Goal: Task Accomplishment & Management: Manage account settings

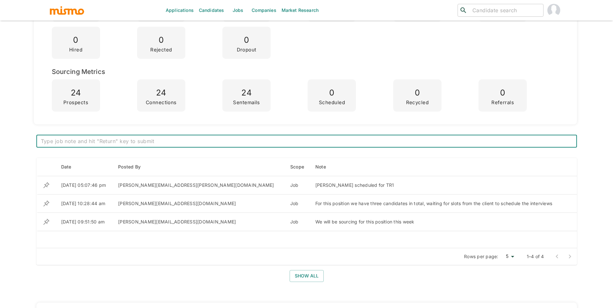
scroll to position [189, 0]
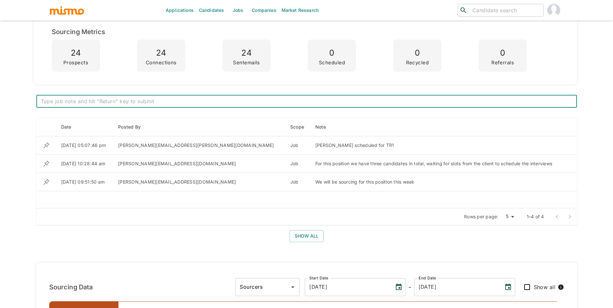
click at [334, 101] on textarea at bounding box center [307, 101] width 532 height 7
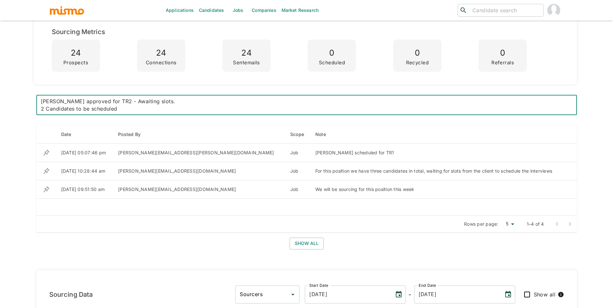
type textarea "Pedro Paniagua approved for TR2 - Awaiting slots. 2 Candidates to be scheduled."
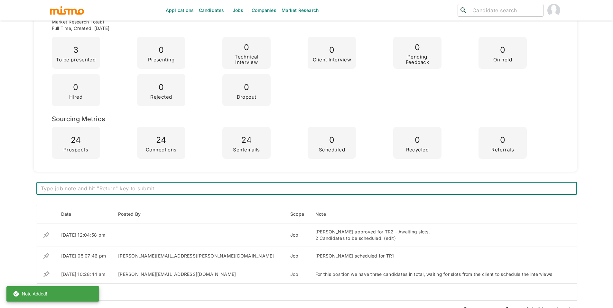
scroll to position [0, 0]
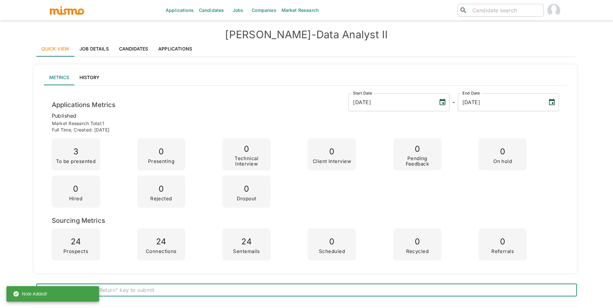
click at [177, 51] on link "Applications" at bounding box center [175, 48] width 44 height 15
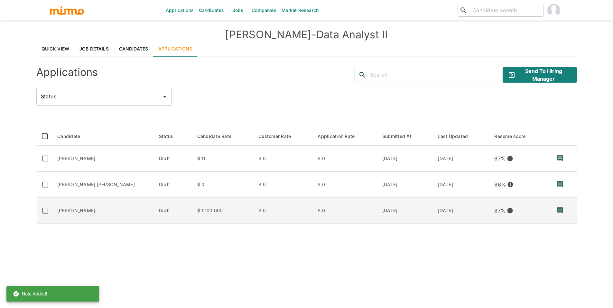
click at [154, 209] on td "Draft" at bounding box center [173, 211] width 38 height 26
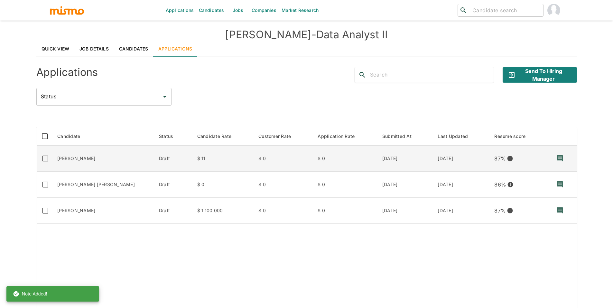
click at [78, 160] on td "Mario Barrantes Barrantes" at bounding box center [103, 159] width 102 height 26
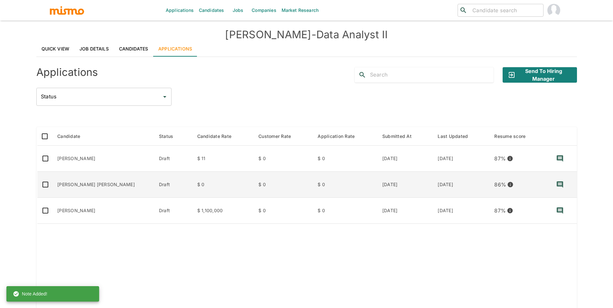
click at [80, 182] on td "Daniel Chacon Pérez" at bounding box center [103, 185] width 102 height 26
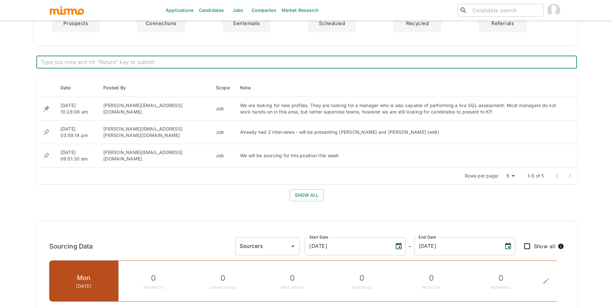
scroll to position [251, 0]
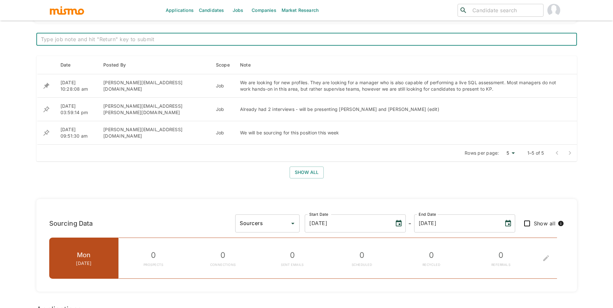
click at [310, 38] on textarea at bounding box center [307, 39] width 532 height 7
type textarea "P"
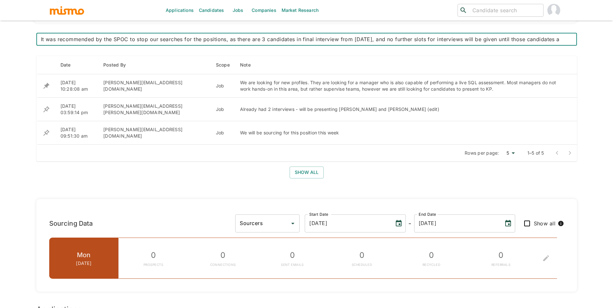
scroll to position [7, 0]
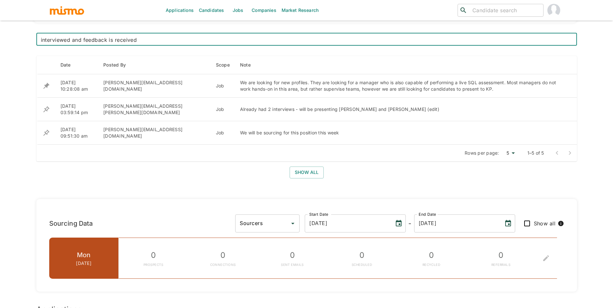
type textarea "It was recommended by the SPOC to stop our searches for the positions, as there…"
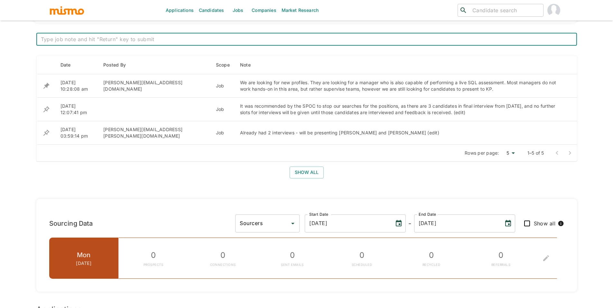
scroll to position [0, 0]
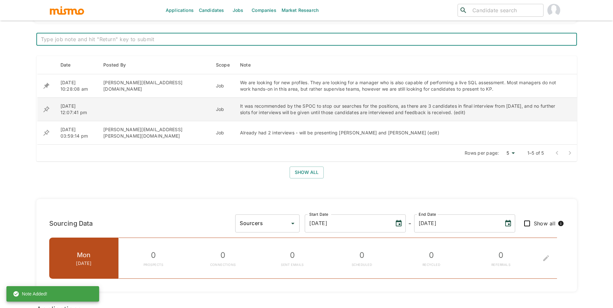
click at [46, 89] on icon "enhanced table" at bounding box center [46, 86] width 6 height 6
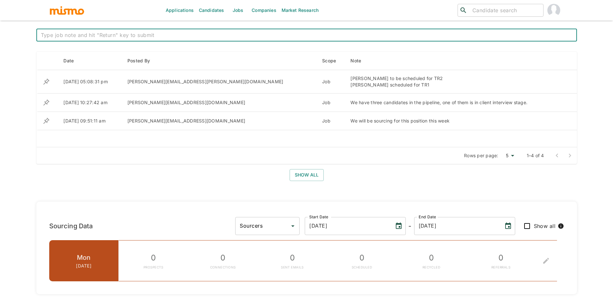
scroll to position [257, 0]
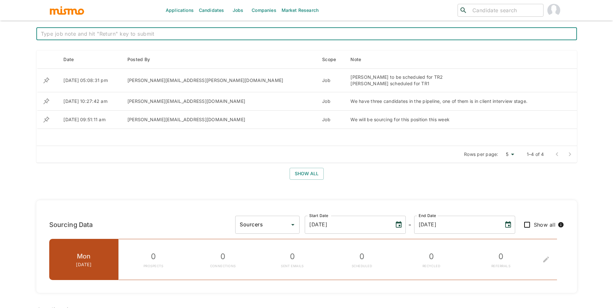
click at [280, 38] on div "x ​" at bounding box center [306, 33] width 541 height 13
type textarea "S"
type textarea "i"
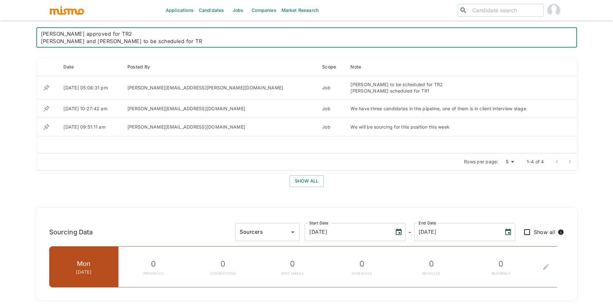
type textarea "Isaac Pacheco approved for TR2 Sigifredo and Pedro to be scheduled for TR1"
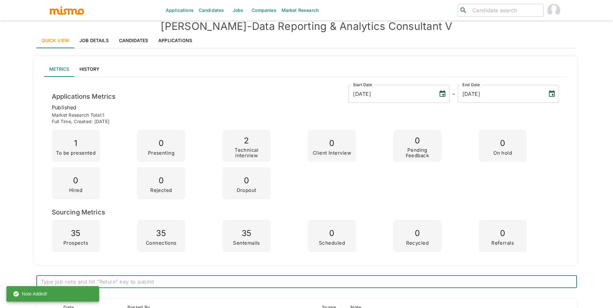
scroll to position [0, 0]
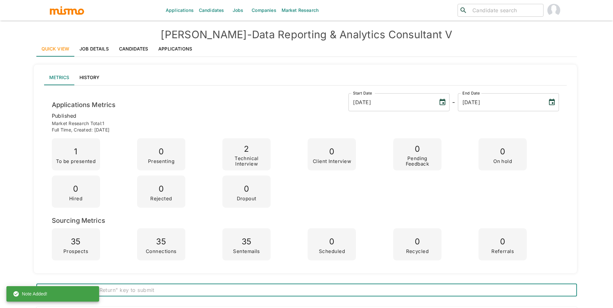
click at [188, 48] on link "Applications" at bounding box center [175, 48] width 44 height 15
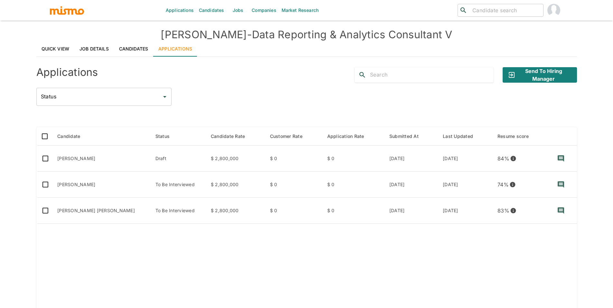
click at [209, 8] on link "Candidates" at bounding box center [211, 10] width 31 height 21
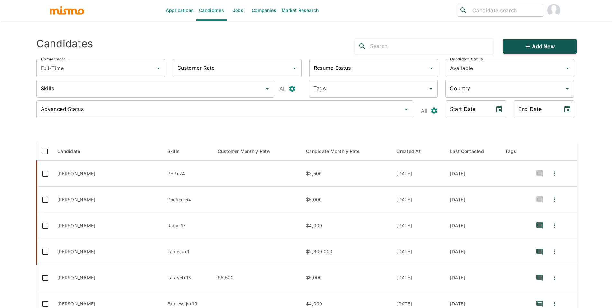
click at [532, 48] on icon "button" at bounding box center [528, 46] width 8 height 8
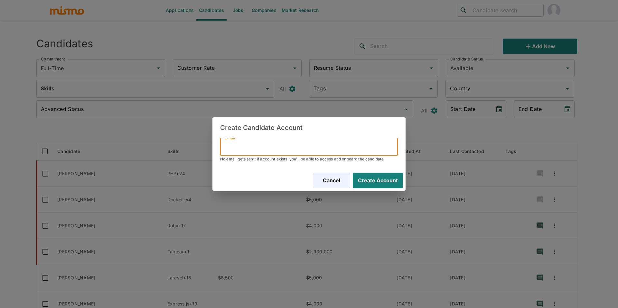
click at [286, 151] on input "Email" at bounding box center [309, 147] width 178 height 18
paste input "arcepedro@gmail.com"
type input "arcepedro@gmail.com"
click at [353, 173] on button "Create Account" at bounding box center [378, 180] width 50 height 15
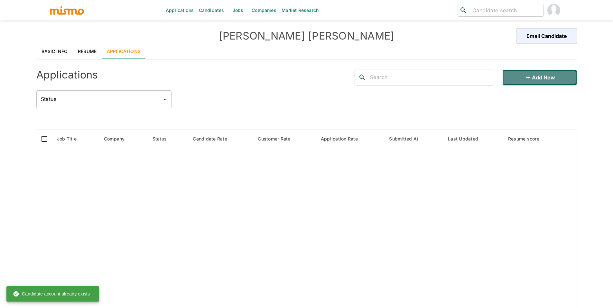
click at [532, 77] on icon "button" at bounding box center [528, 78] width 8 height 8
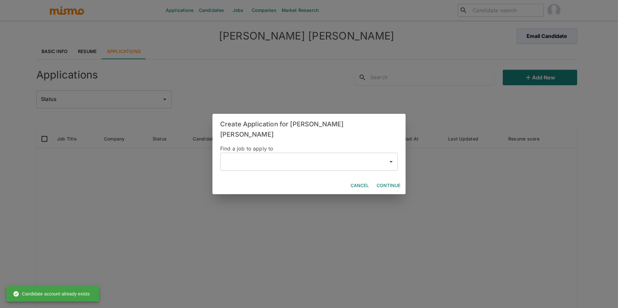
click at [308, 160] on input "text" at bounding box center [304, 162] width 162 height 12
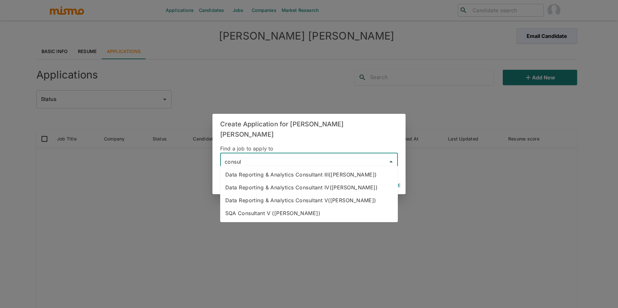
click at [300, 204] on li "Data Reporting & Analytics Consultant V(Kaiser)" at bounding box center [309, 200] width 178 height 13
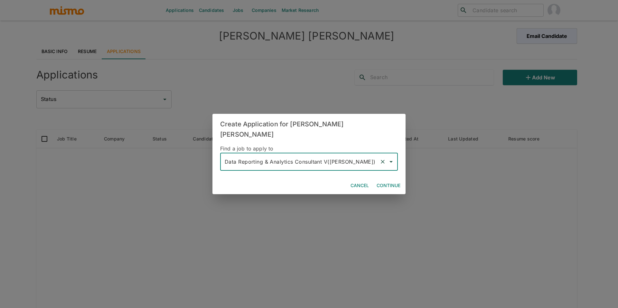
type input "Data Reporting & Analytics Consultant V(Kaiser)"
click at [397, 180] on button "Continue" at bounding box center [388, 186] width 29 height 12
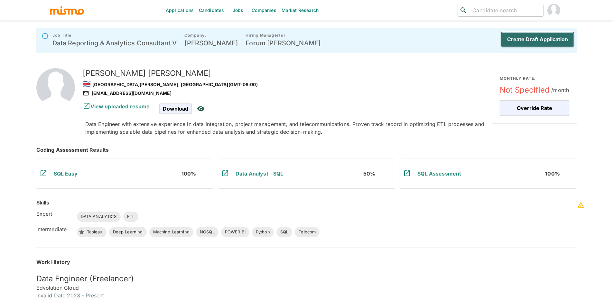
click at [533, 41] on button "Create Draft Application" at bounding box center [538, 39] width 74 height 15
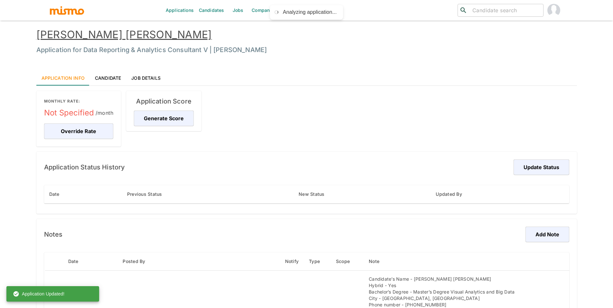
click at [61, 31] on link "Pedro Arce Villalobos" at bounding box center [124, 34] width 176 height 13
click at [528, 162] on button "Update Status" at bounding box center [541, 167] width 58 height 15
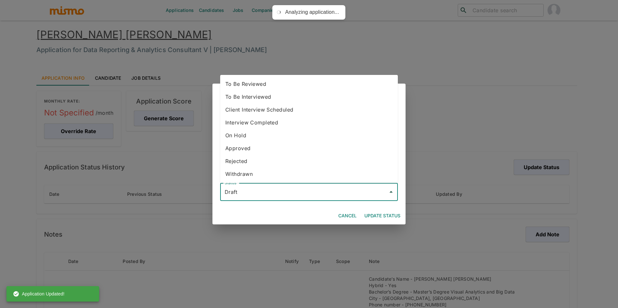
click at [338, 191] on input "Draft" at bounding box center [304, 192] width 162 height 12
click at [288, 97] on li "To Be Interviewed" at bounding box center [309, 96] width 178 height 13
type input "To Be Interviewed"
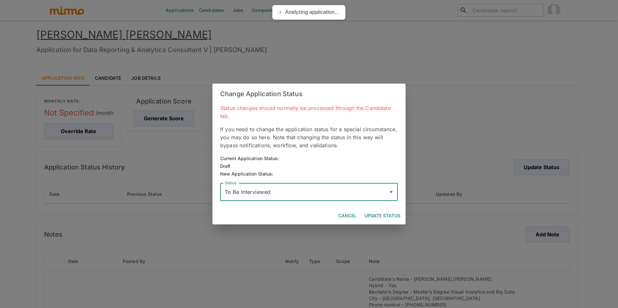
drag, startPoint x: 381, startPoint y: 215, endPoint x: 379, endPoint y: 206, distance: 9.3
click at [381, 215] on button "Update Status" at bounding box center [382, 216] width 41 height 12
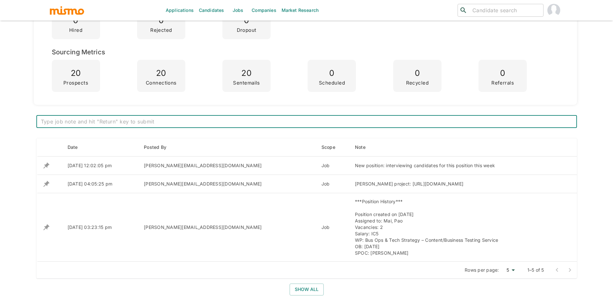
scroll to position [172, 0]
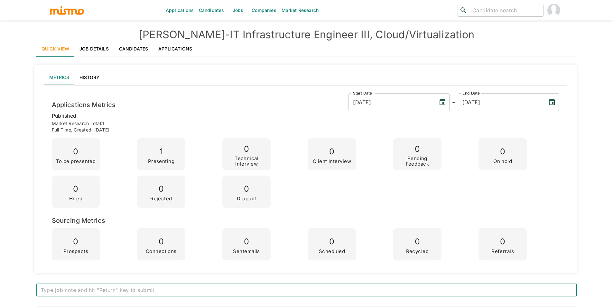
click at [97, 45] on link "Job Details" at bounding box center [94, 48] width 40 height 15
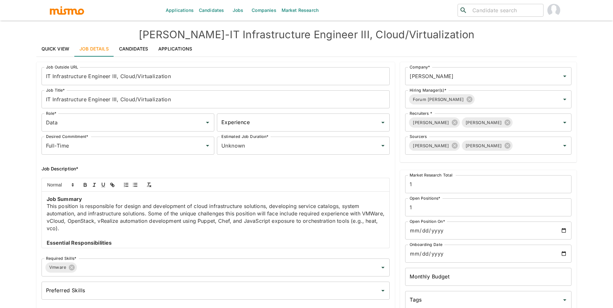
click at [56, 48] on link "Quick View" at bounding box center [55, 48] width 38 height 15
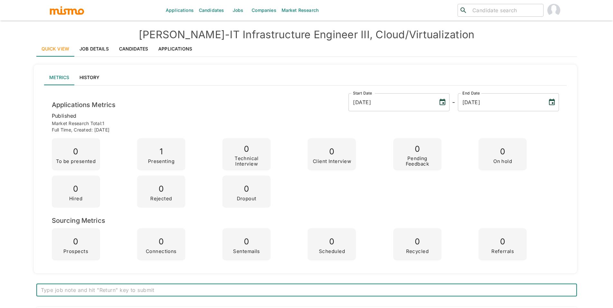
click at [109, 53] on link "Job Details" at bounding box center [94, 48] width 40 height 15
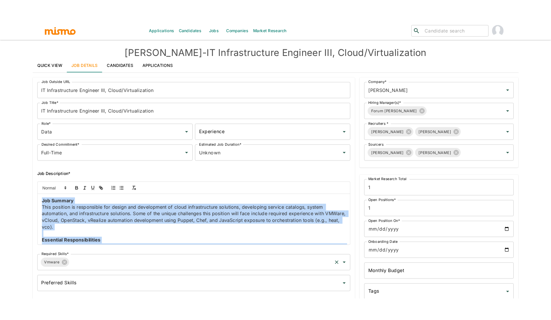
scroll to position [354, 0]
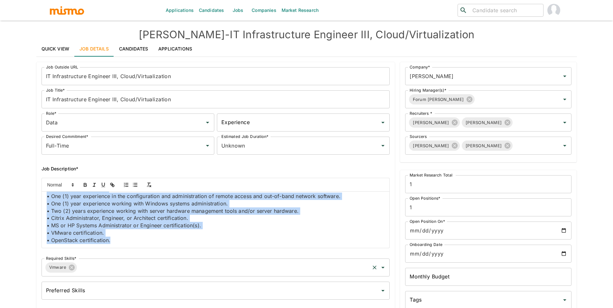
drag, startPoint x: 46, startPoint y: 200, endPoint x: 253, endPoint y: 272, distance: 218.6
click at [253, 272] on div "Job Outside URL IT Infrastructure Engineer III, Cloud/Virtualization Job Outsid…" at bounding box center [213, 182] width 354 height 240
copy div "Job Summary This position is responsible for design and development of cloud in…"
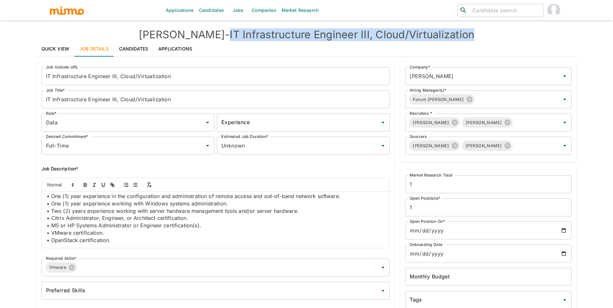
drag, startPoint x: 205, startPoint y: 32, endPoint x: 450, endPoint y: 34, distance: 244.9
click at [450, 34] on h4 "Kaiser - IT Infrastructure Engineer III, Cloud/Virtualization" at bounding box center [306, 34] width 541 height 13
copy h4 "IT Infrastructure Engineer III, Cloud/Virtualization"
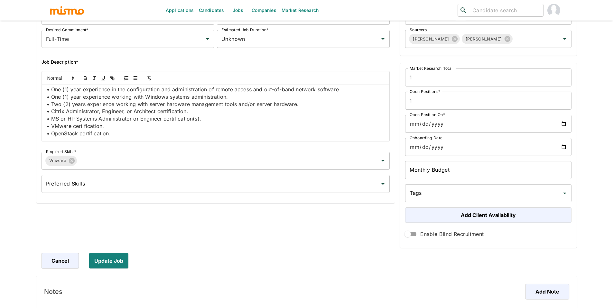
scroll to position [0, 0]
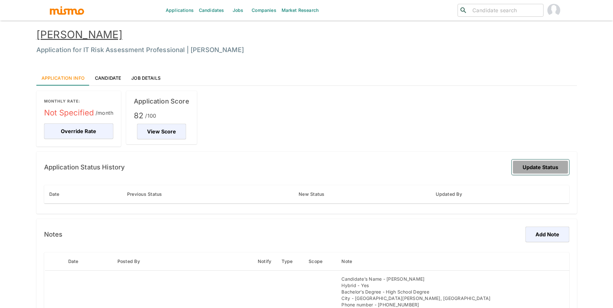
click at [536, 163] on button "Update Status" at bounding box center [541, 167] width 58 height 15
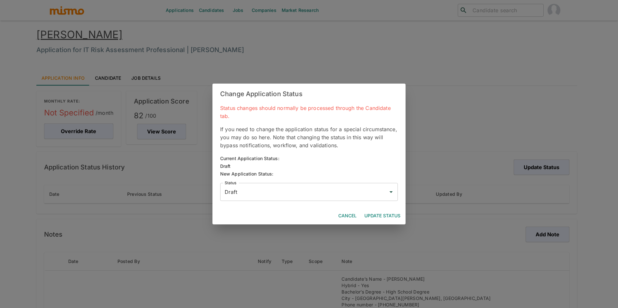
click at [294, 200] on div "Draft Status" at bounding box center [309, 192] width 178 height 18
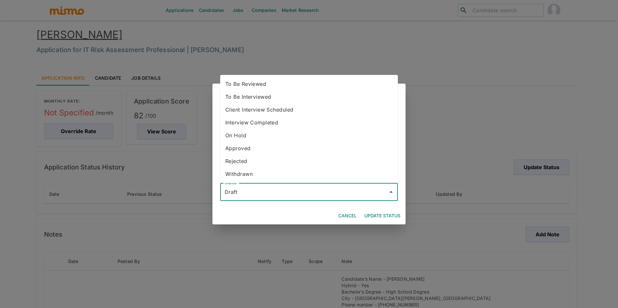
click at [293, 88] on li "To Be Reviewed" at bounding box center [309, 84] width 178 height 13
type input "To Be Reviewed"
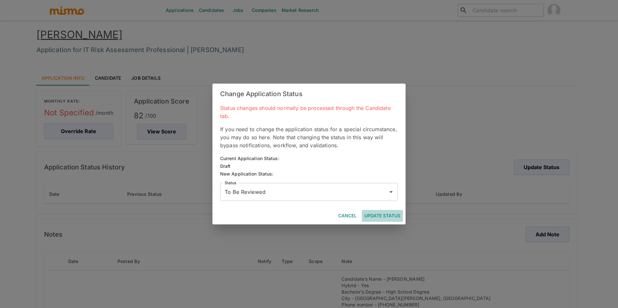
click at [380, 213] on button "Update Status" at bounding box center [382, 216] width 41 height 12
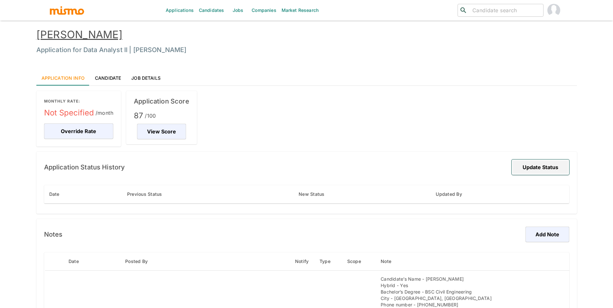
click at [544, 167] on button "Update Status" at bounding box center [541, 167] width 58 height 15
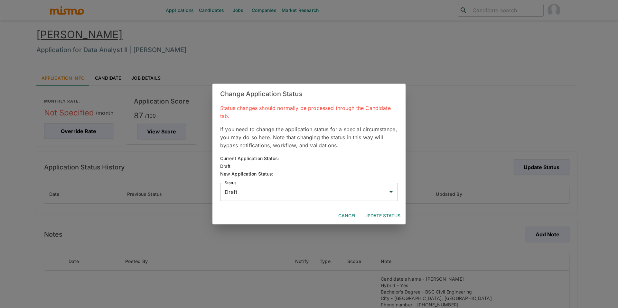
click at [365, 200] on div "Draft Status" at bounding box center [309, 192] width 178 height 18
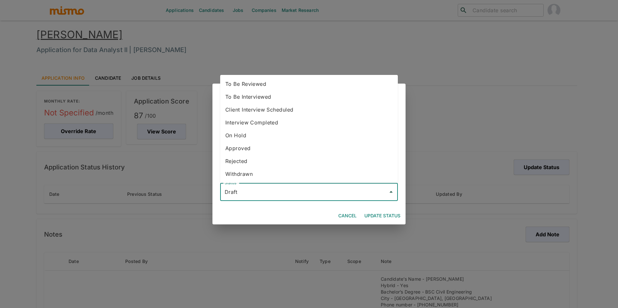
click at [314, 113] on li "Client Interview Scheduled" at bounding box center [309, 109] width 178 height 13
type input "Client Interview Scheduled"
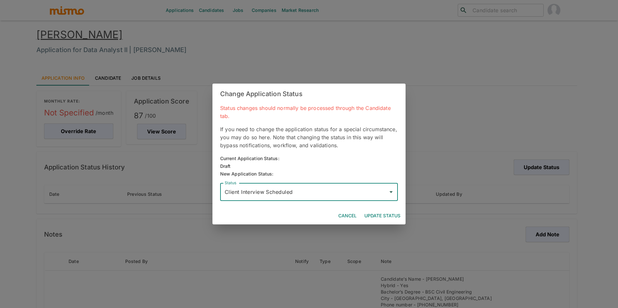
click at [379, 215] on button "Update Status" at bounding box center [382, 216] width 41 height 12
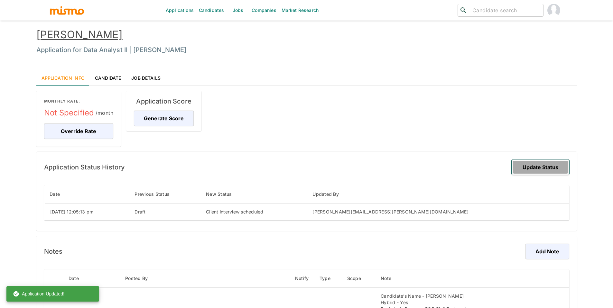
click at [533, 168] on button "Update Status" at bounding box center [541, 167] width 58 height 15
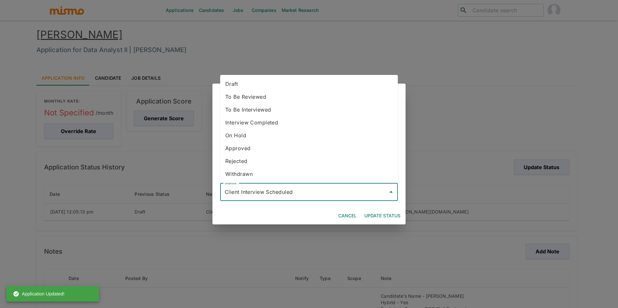
click at [373, 197] on input "Client Interview Scheduled" at bounding box center [304, 192] width 162 height 12
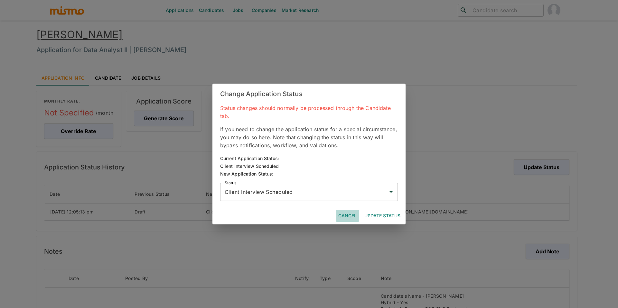
click at [349, 215] on button "Cancel" at bounding box center [347, 216] width 23 height 12
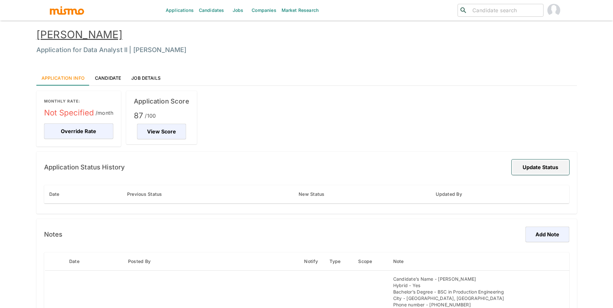
click at [555, 172] on button "Update Status" at bounding box center [541, 167] width 58 height 15
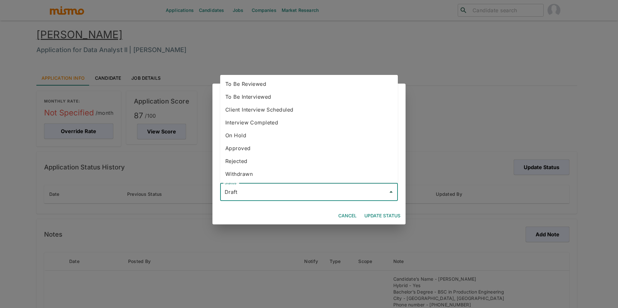
click at [318, 194] on input "Draft" at bounding box center [304, 192] width 162 height 12
click at [292, 95] on li "To Be Interviewed" at bounding box center [309, 96] width 178 height 13
type input "To Be Interviewed"
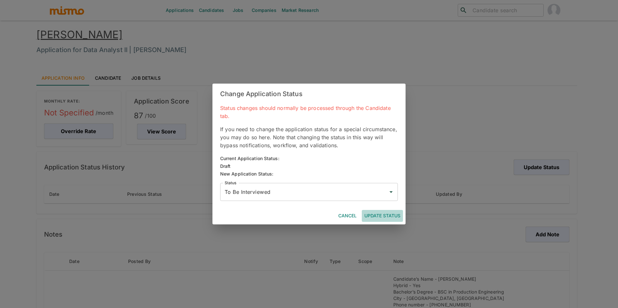
drag, startPoint x: 377, startPoint y: 216, endPoint x: 298, endPoint y: 85, distance: 152.9
click at [376, 215] on button "Update Status" at bounding box center [382, 216] width 41 height 12
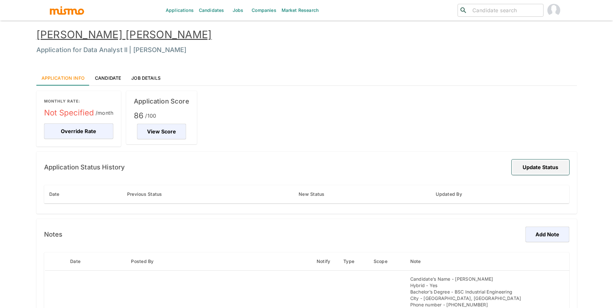
click at [551, 170] on button "Update Status" at bounding box center [541, 167] width 58 height 15
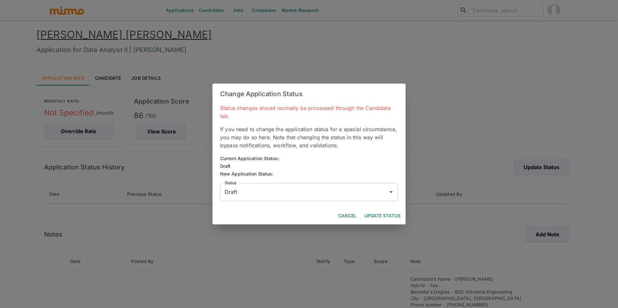
click at [284, 191] on input "Draft" at bounding box center [304, 192] width 162 height 12
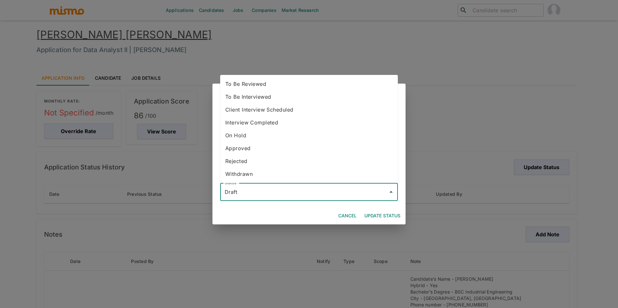
click at [270, 101] on li "To Be Interviewed" at bounding box center [309, 96] width 178 height 13
type input "To Be Interviewed"
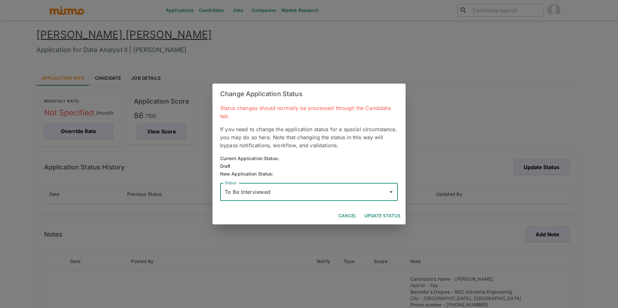
click at [379, 218] on button "Update Status" at bounding box center [382, 216] width 41 height 12
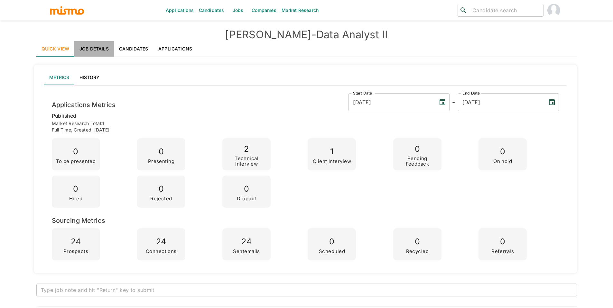
click at [101, 47] on link "Job Details" at bounding box center [94, 48] width 40 height 15
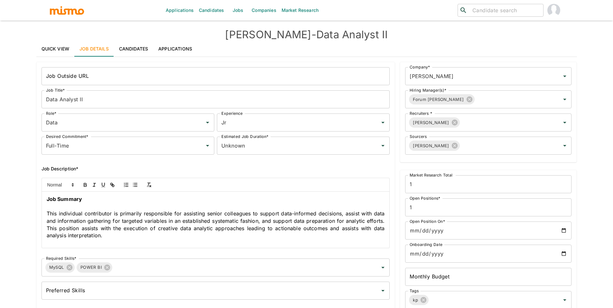
click at [131, 47] on link "Candidates" at bounding box center [134, 48] width 40 height 15
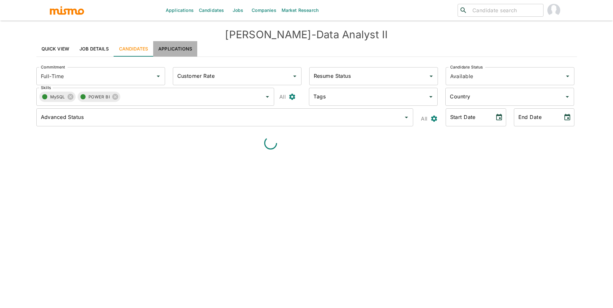
click at [177, 47] on link "Applications" at bounding box center [175, 48] width 44 height 15
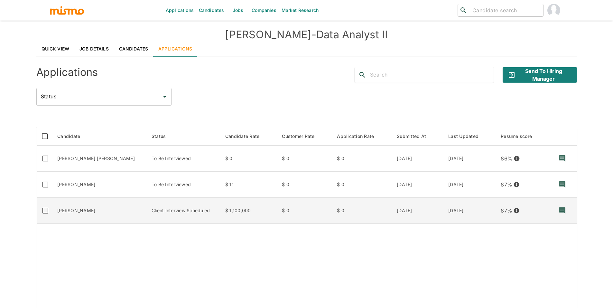
click at [332, 210] on td "$ 0" at bounding box center [362, 211] width 60 height 26
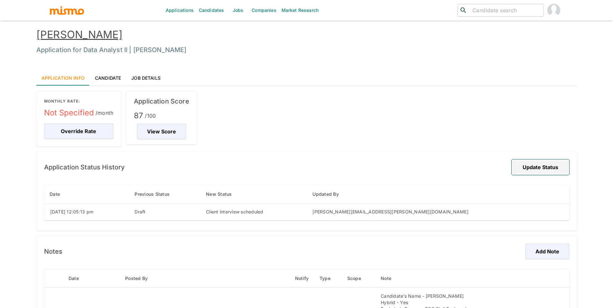
click at [533, 168] on button "Update Status" at bounding box center [541, 167] width 58 height 15
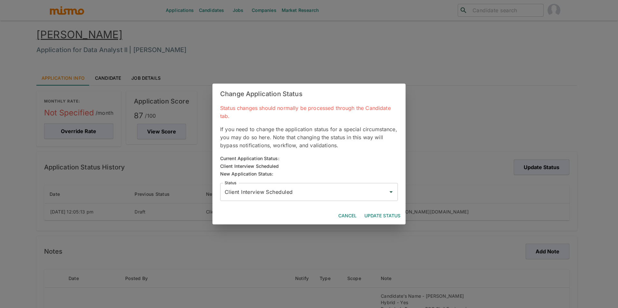
click at [352, 190] on input "Client Interview Scheduled" at bounding box center [304, 192] width 162 height 12
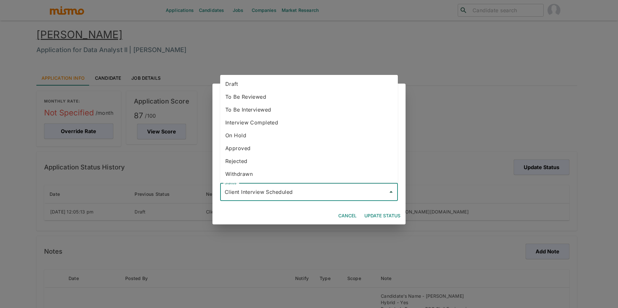
click at [323, 107] on li "To Be Interviewed" at bounding box center [309, 109] width 178 height 13
type input "To Be Interviewed"
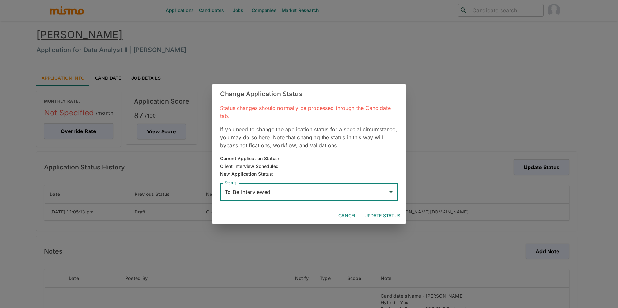
click at [384, 215] on button "Update Status" at bounding box center [382, 216] width 41 height 12
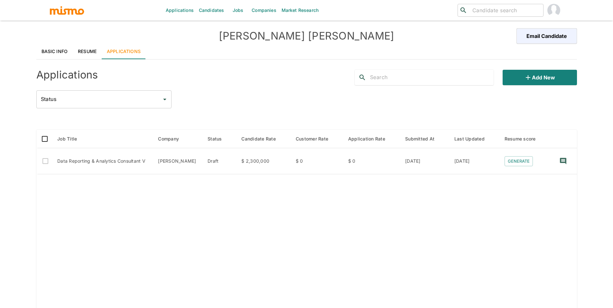
click at [55, 52] on link "Basic Info" at bounding box center [54, 51] width 37 height 15
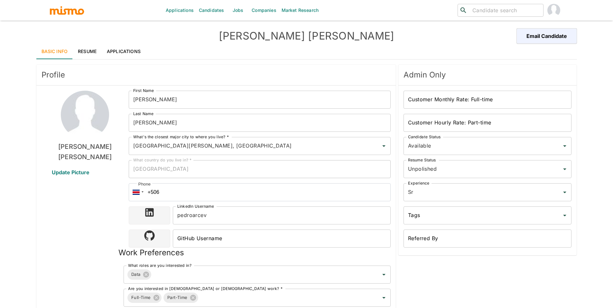
click at [238, 14] on link "Jobs" at bounding box center [238, 10] width 23 height 21
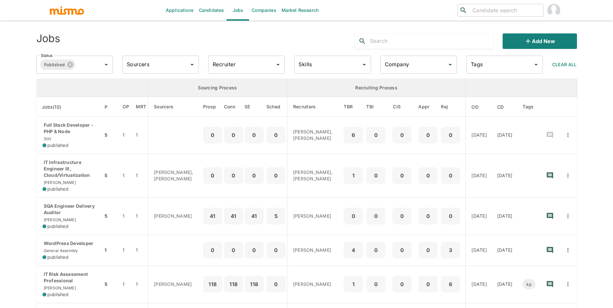
click at [404, 40] on input "text" at bounding box center [432, 41] width 124 height 10
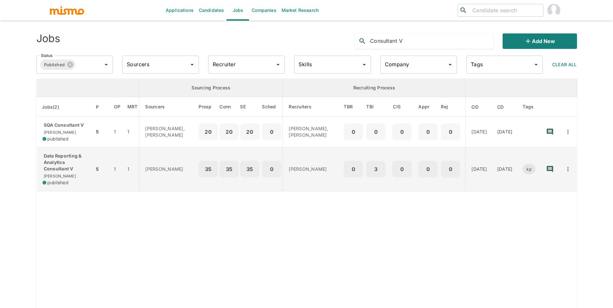
type input "Consultant V"
click at [54, 167] on p "Data Reporting & Analytics Consultant V" at bounding box center [65, 162] width 47 height 19
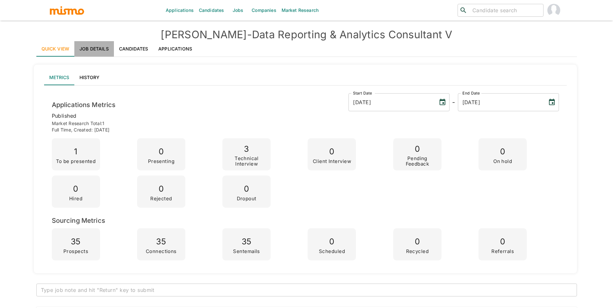
click at [100, 48] on link "Job Details" at bounding box center [94, 48] width 40 height 15
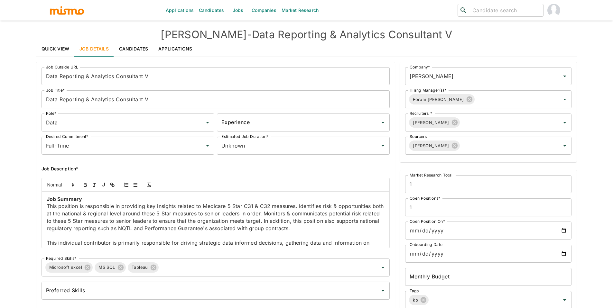
click at [164, 50] on link "Applications" at bounding box center [175, 48] width 44 height 15
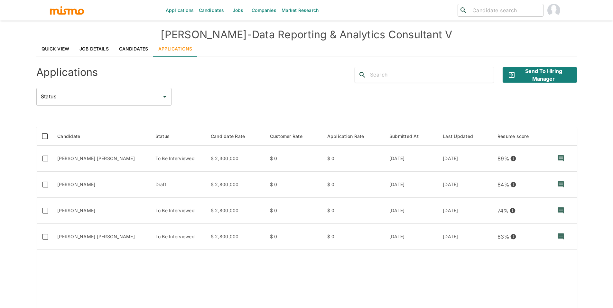
click at [54, 42] on link "Quick View" at bounding box center [55, 48] width 38 height 15
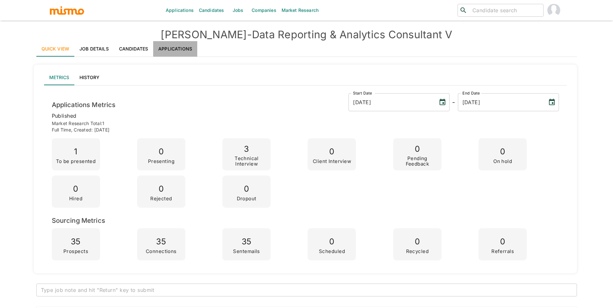
click at [169, 50] on link "Applications" at bounding box center [175, 48] width 44 height 15
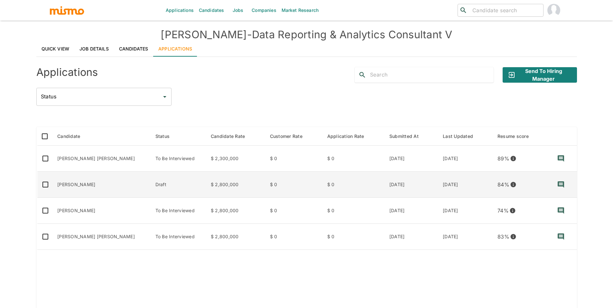
click at [82, 184] on td "[PERSON_NAME]" at bounding box center [101, 185] width 98 height 26
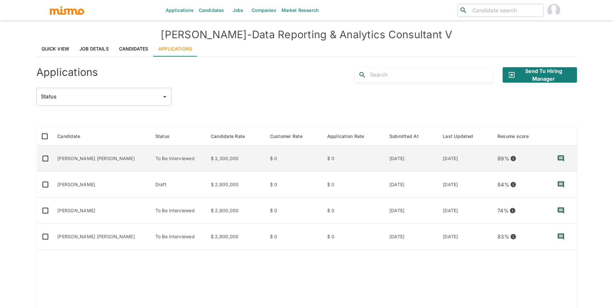
click at [163, 156] on td "To Be Interviewed" at bounding box center [177, 159] width 55 height 26
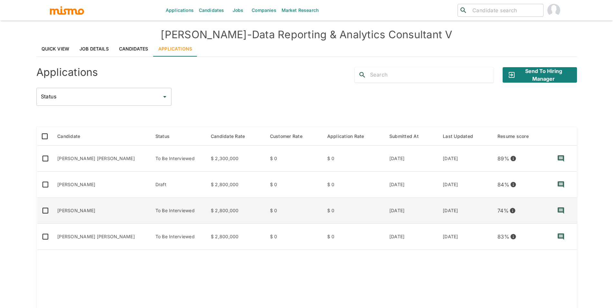
click at [159, 208] on td "To Be Interviewed" at bounding box center [177, 211] width 55 height 26
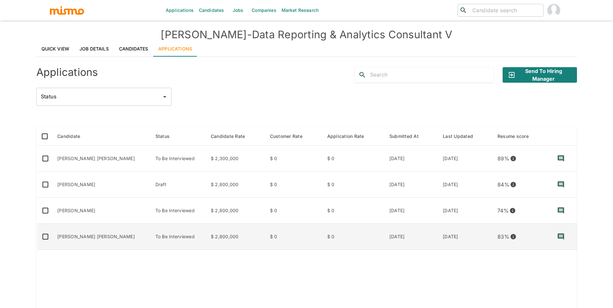
click at [152, 240] on td "To Be Interviewed" at bounding box center [177, 237] width 55 height 26
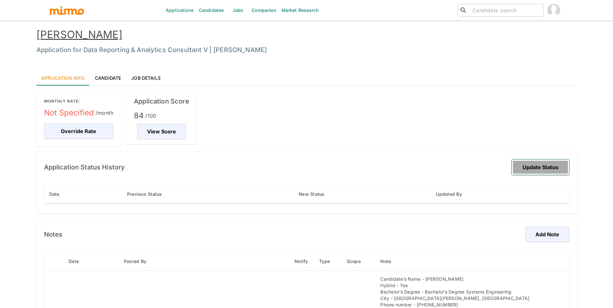
click at [535, 168] on button "Update Status" at bounding box center [541, 167] width 58 height 15
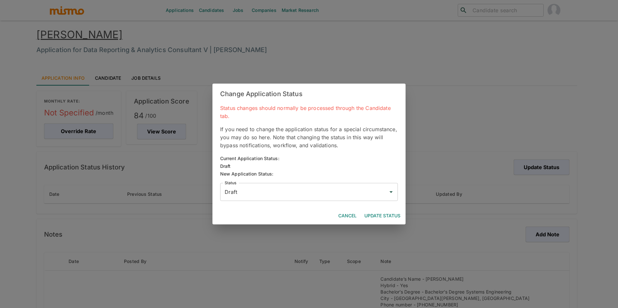
click at [349, 197] on input "Draft" at bounding box center [304, 192] width 162 height 12
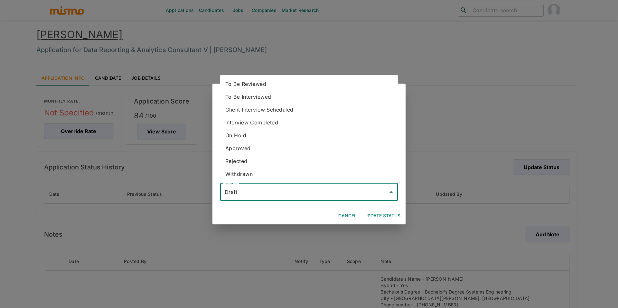
click at [278, 100] on li "To Be Interviewed" at bounding box center [309, 96] width 178 height 13
type input "To Be Interviewed"
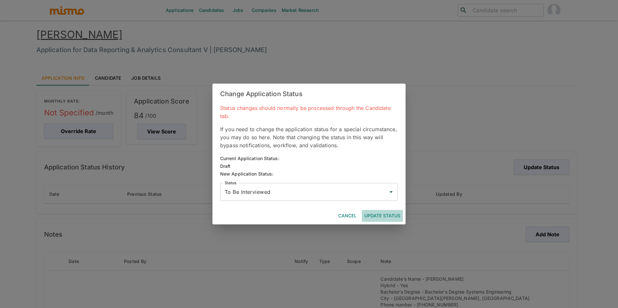
click at [380, 216] on button "Update Status" at bounding box center [382, 216] width 41 height 12
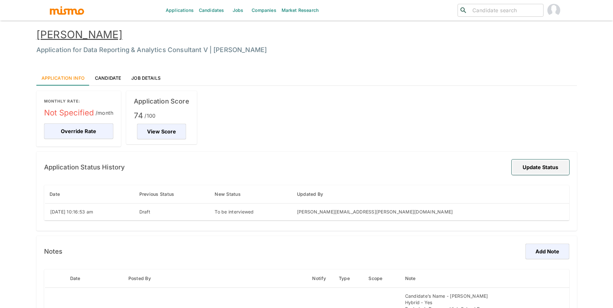
click at [523, 160] on button "Update Status" at bounding box center [541, 167] width 58 height 15
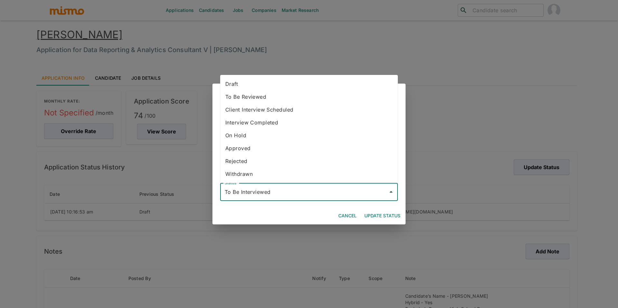
click at [309, 192] on input "To Be Interviewed" at bounding box center [304, 192] width 162 height 12
click at [287, 111] on li "Client Interview Scheduled" at bounding box center [309, 109] width 178 height 13
type input "Client Interview Scheduled"
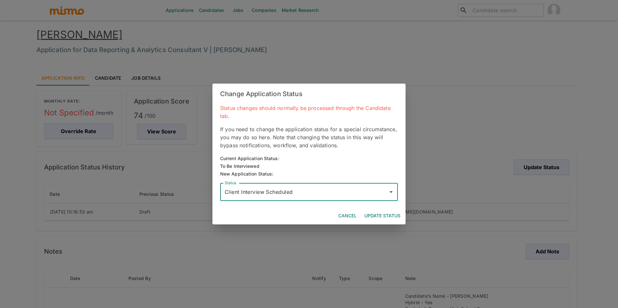
drag, startPoint x: 391, startPoint y: 217, endPoint x: 376, endPoint y: 168, distance: 51.1
click at [390, 216] on button "Update Status" at bounding box center [382, 216] width 41 height 12
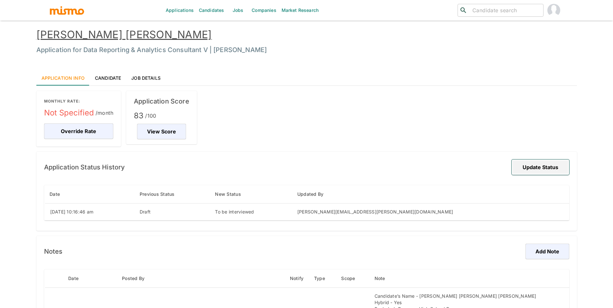
click at [548, 166] on button "Update Status" at bounding box center [541, 167] width 58 height 15
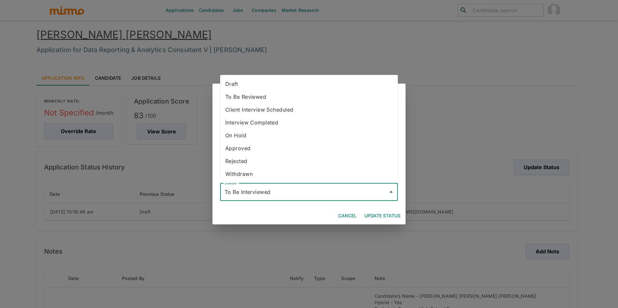
drag, startPoint x: 279, startPoint y: 190, endPoint x: 282, endPoint y: 184, distance: 6.0
click at [279, 190] on input "To Be Interviewed" at bounding box center [304, 192] width 162 height 12
click at [301, 108] on li "Client Interview Scheduled" at bounding box center [309, 109] width 178 height 13
type input "Client Interview Scheduled"
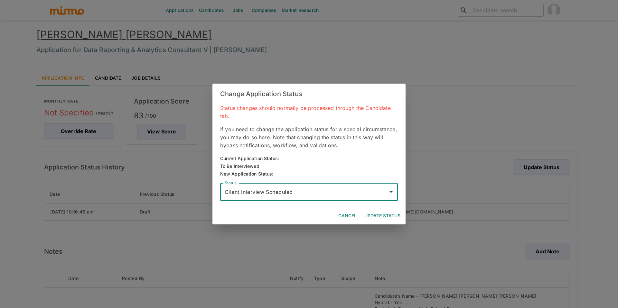
click at [388, 215] on button "Update Status" at bounding box center [382, 216] width 41 height 12
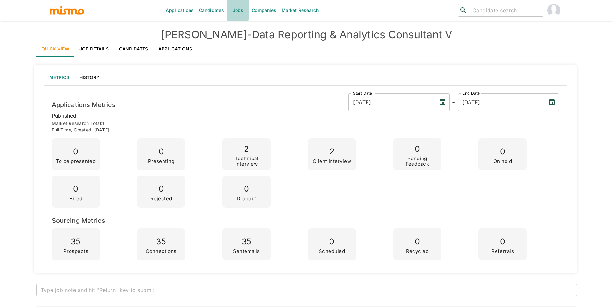
click at [239, 11] on link "Jobs" at bounding box center [238, 10] width 23 height 21
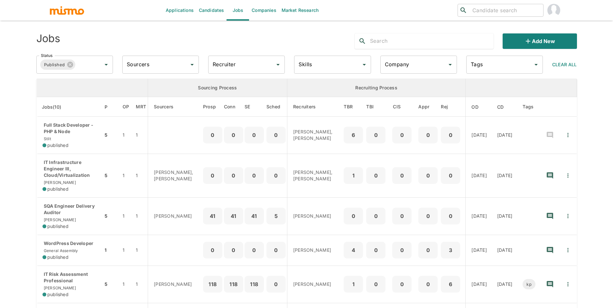
click at [392, 44] on input "text" at bounding box center [432, 41] width 124 height 10
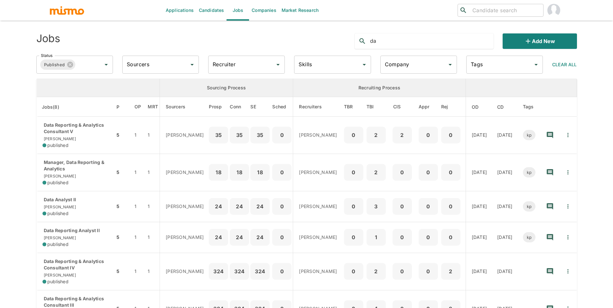
type input "d"
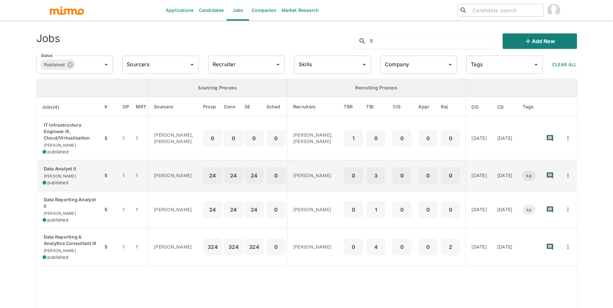
type input "II"
click at [76, 167] on p "Data Analyst II" at bounding box center [69, 169] width 55 height 6
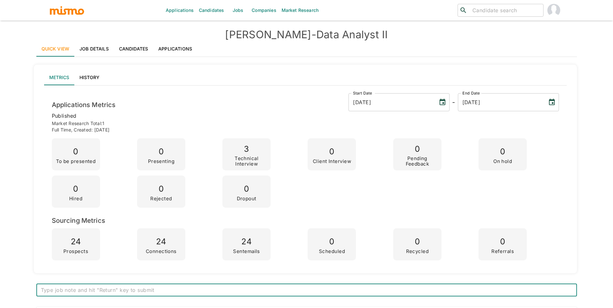
click at [173, 48] on link "Applications" at bounding box center [175, 48] width 44 height 15
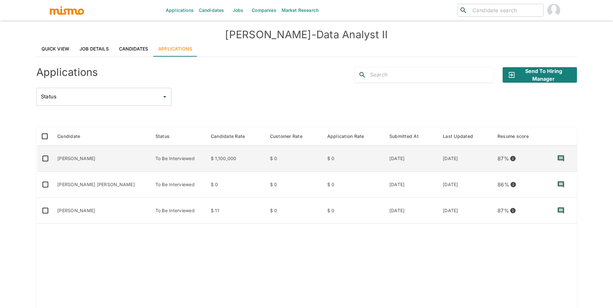
click at [163, 159] on td "To Be Interviewed" at bounding box center [177, 159] width 55 height 26
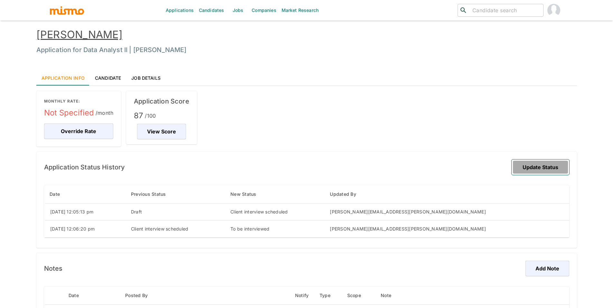
click at [533, 171] on button "Update Status" at bounding box center [541, 167] width 58 height 15
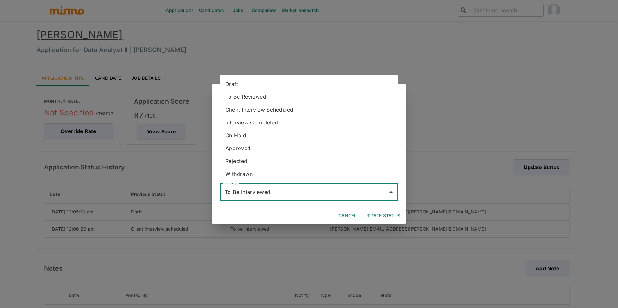
click at [305, 192] on input "To Be Interviewed" at bounding box center [304, 192] width 162 height 12
click at [257, 113] on li "Client Interview Scheduled" at bounding box center [309, 109] width 178 height 13
type input "Client Interview Scheduled"
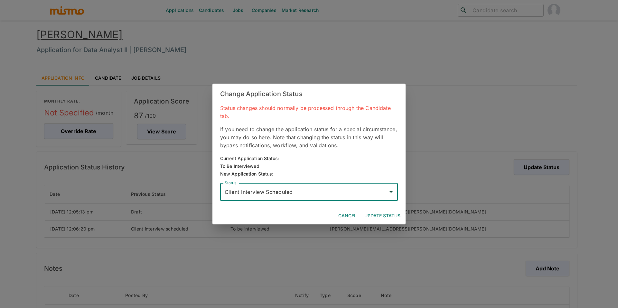
click at [379, 215] on button "Update Status" at bounding box center [382, 216] width 41 height 12
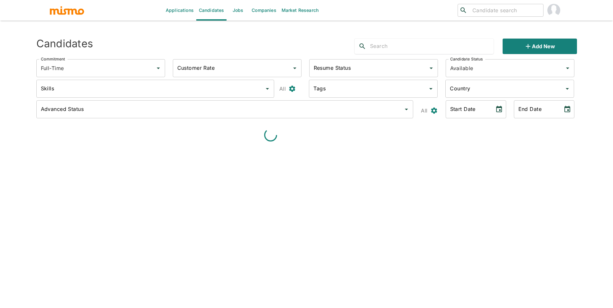
click at [488, 83] on input "Country" at bounding box center [504, 89] width 113 height 12
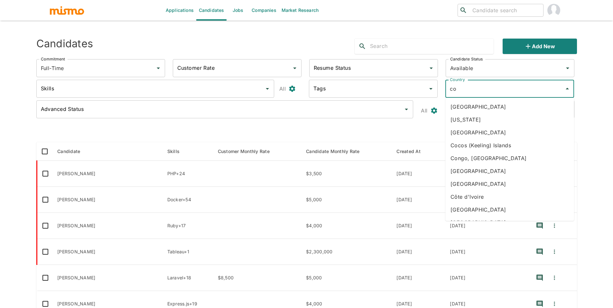
type input "cos"
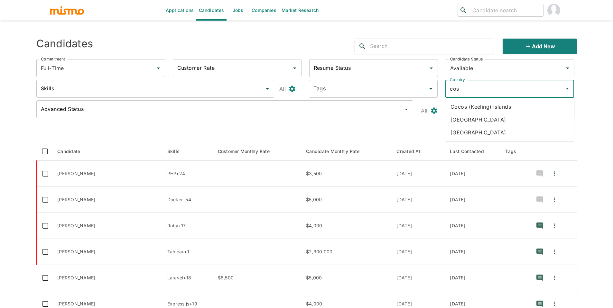
click at [497, 120] on li "Costa Rica" at bounding box center [509, 119] width 129 height 13
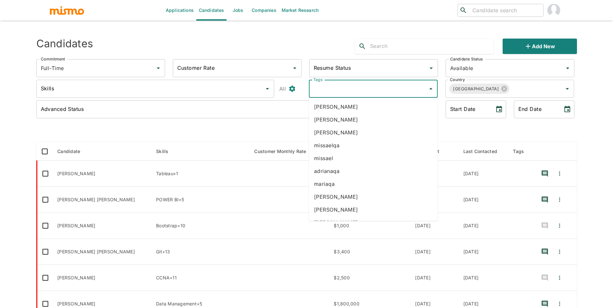
click at [363, 89] on input "Tags" at bounding box center [368, 89] width 113 height 12
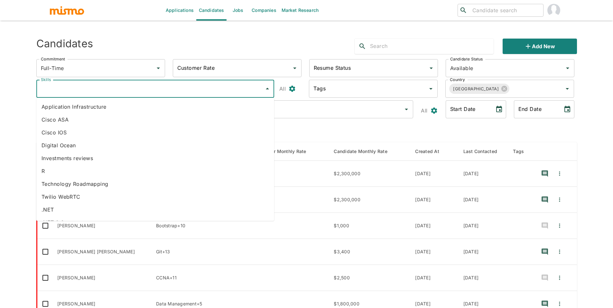
click at [218, 91] on input "Skills" at bounding box center [150, 89] width 222 height 12
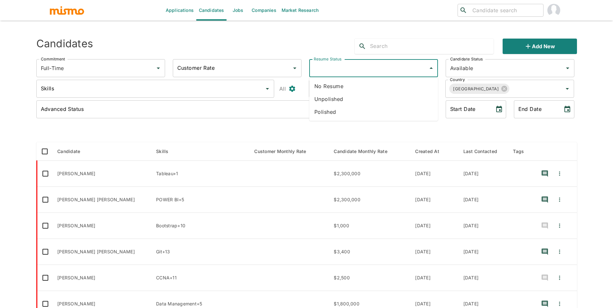
click at [338, 70] on input "Resume Status" at bounding box center [368, 68] width 113 height 12
click at [489, 70] on input "Available" at bounding box center [501, 68] width 105 height 12
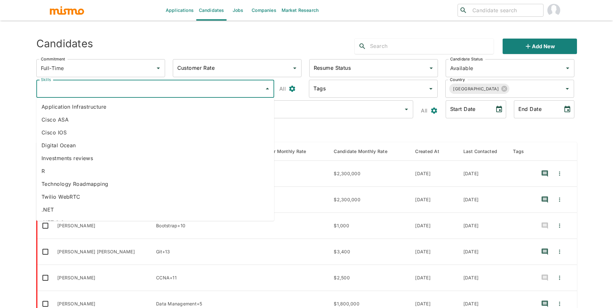
click at [123, 87] on input "Skills" at bounding box center [150, 89] width 222 height 12
click at [317, 102] on div "Advanced Status" at bounding box center [224, 109] width 377 height 18
click at [141, 93] on input "Skills" at bounding box center [150, 89] width 222 height 12
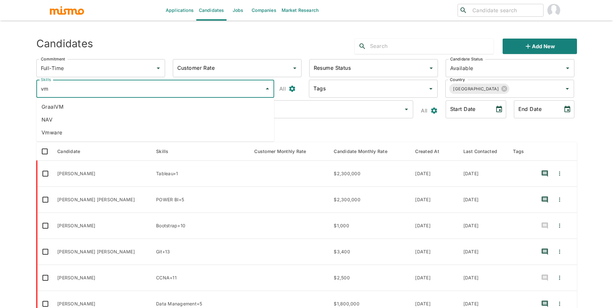
type input "vmw"
click at [71, 117] on li "Vmware" at bounding box center [155, 119] width 238 height 13
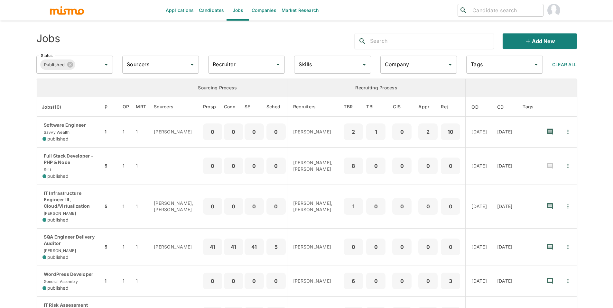
click at [415, 42] on input "text" at bounding box center [432, 41] width 124 height 10
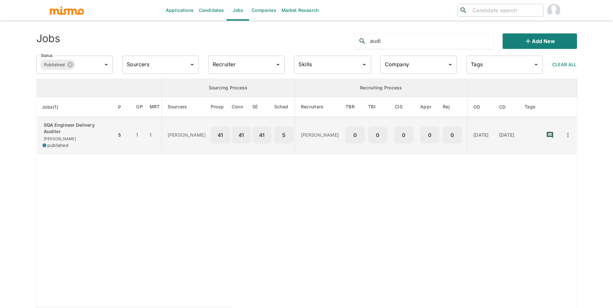
type input "audi"
click at [99, 128] on p "SQA Engineer Delivery Auditor" at bounding box center [76, 128] width 69 height 13
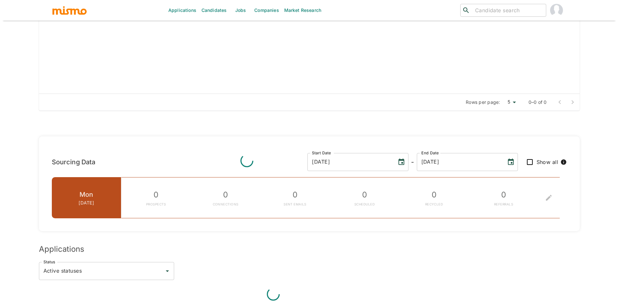
scroll to position [317, 0]
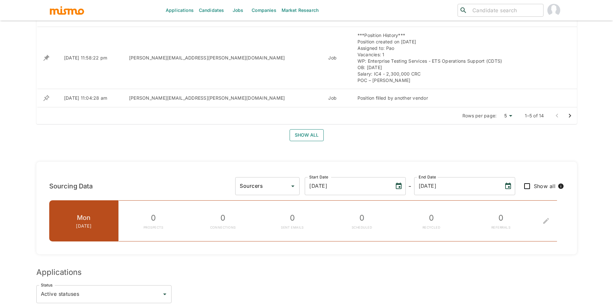
click at [310, 132] on button "Show all" at bounding box center [307, 135] width 34 height 12
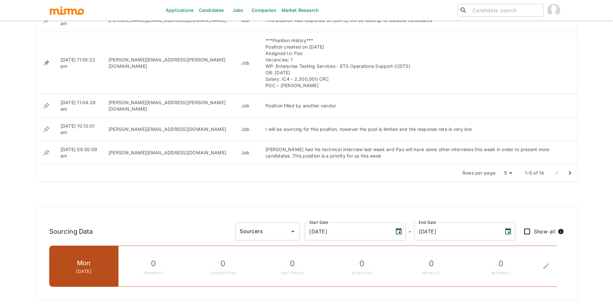
drag, startPoint x: 512, startPoint y: 227, endPoint x: 504, endPoint y: 223, distance: 9.3
click at [512, 227] on li "25" at bounding box center [507, 225] width 17 height 13
type input "25"
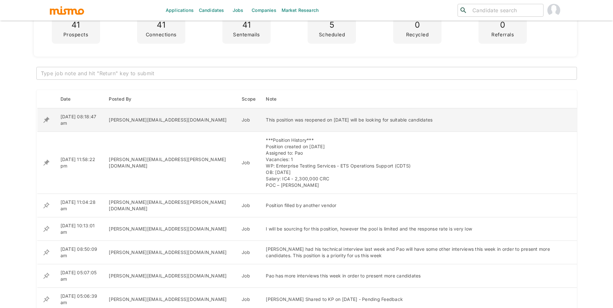
scroll to position [174, 0]
